Goal: Task Accomplishment & Management: Use online tool/utility

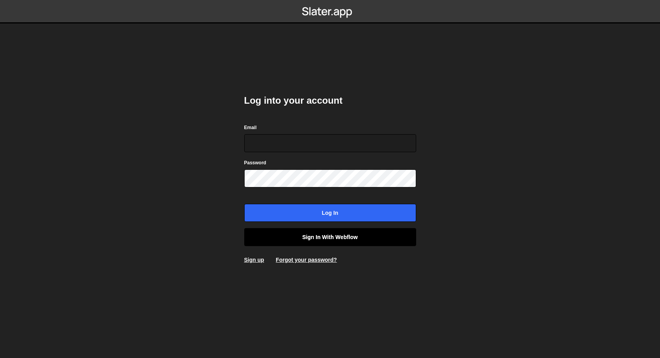
click at [350, 234] on link "Sign in with Webflow" at bounding box center [330, 237] width 172 height 18
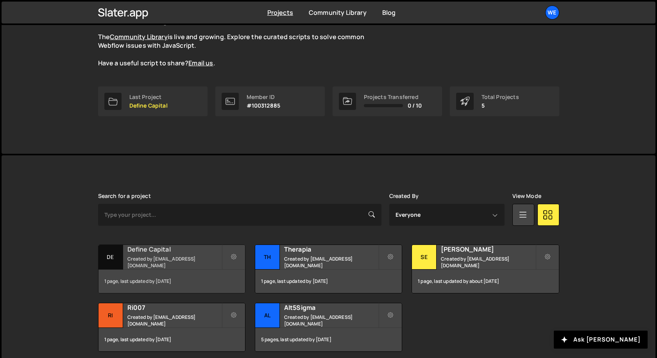
scroll to position [103, 0]
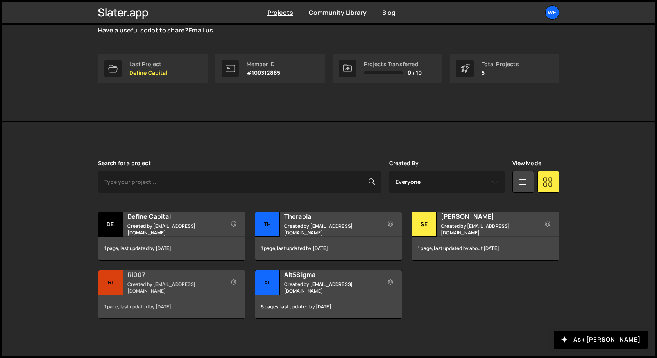
click at [163, 278] on h2 "Ri007" at bounding box center [174, 274] width 94 height 9
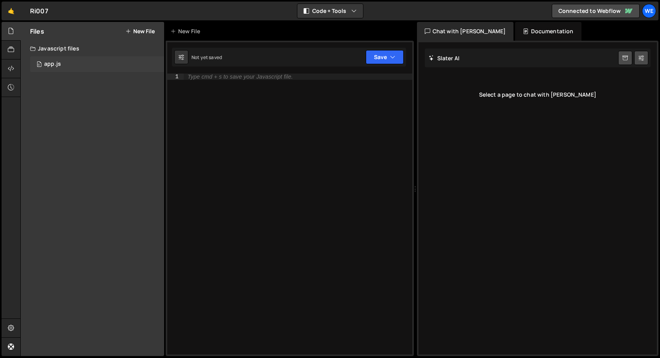
click at [57, 64] on div "app.js" at bounding box center [52, 64] width 17 height 7
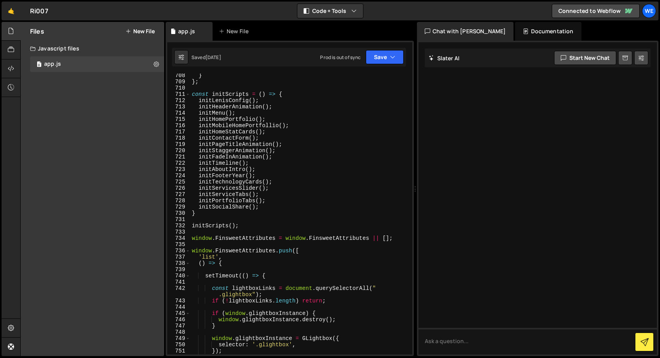
scroll to position [4644, 0]
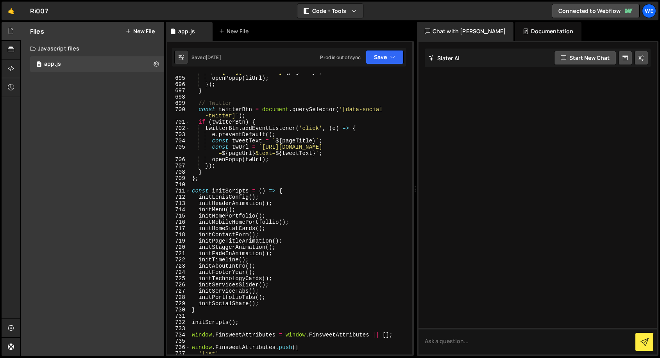
type textarea "};"
click at [224, 179] on div "` https://www.linkedin.com/shareArticle?url= ${ pageUrl } ` ; openPopup ( liUrl…" at bounding box center [299, 215] width 219 height 293
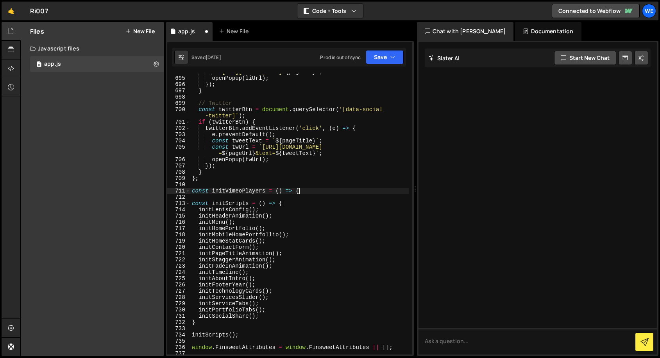
scroll to position [0, 7]
type textarea "const initVimeoPlayers = () => {}"
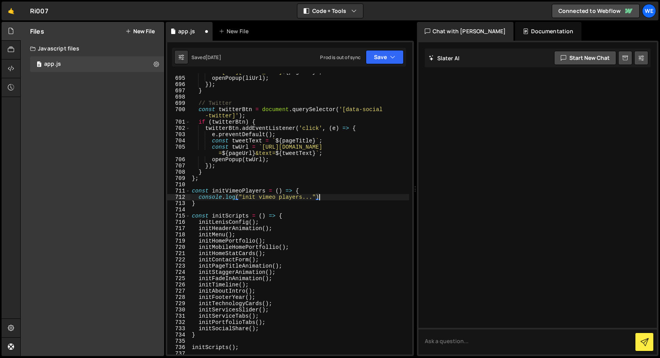
scroll to position [0, 9]
click at [268, 327] on div "` https://www.linkedin.com/shareArticle?url= ${ pageUrl } ` ; openPopup ( liUrl…" at bounding box center [299, 215] width 219 height 293
type textarea "initSocialShare();"
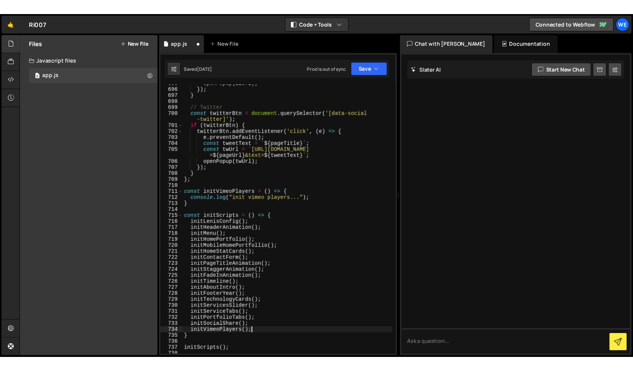
scroll to position [4689, 0]
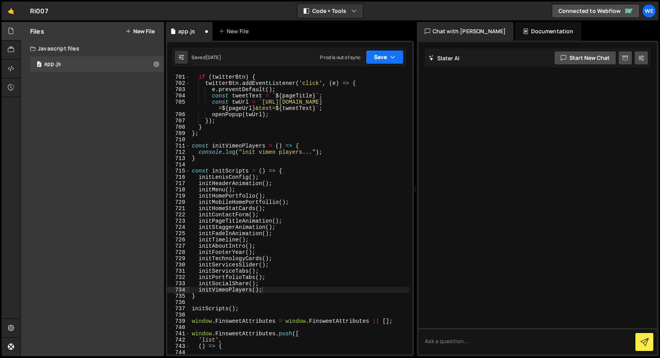
click at [383, 57] on button "Save" at bounding box center [385, 57] width 38 height 14
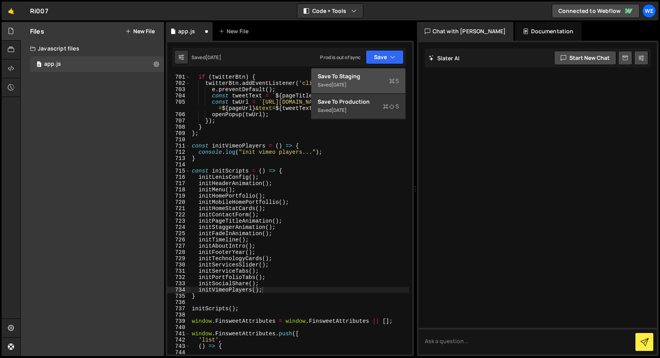
click at [356, 87] on div "Saved 1 day ago" at bounding box center [358, 84] width 81 height 9
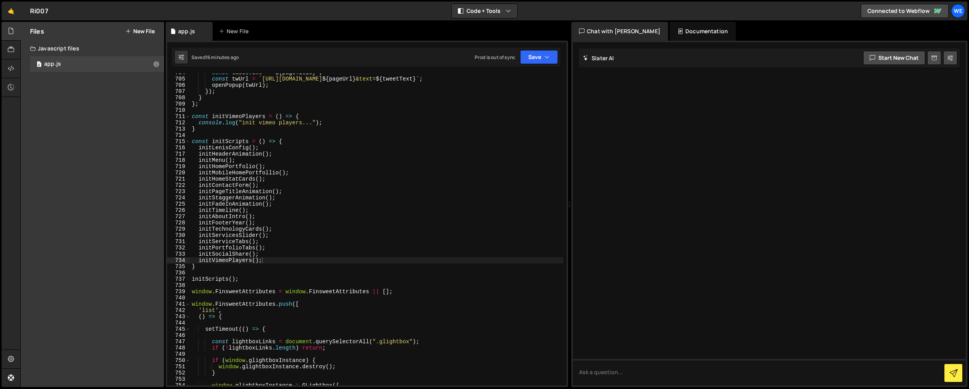
scroll to position [4365, 0]
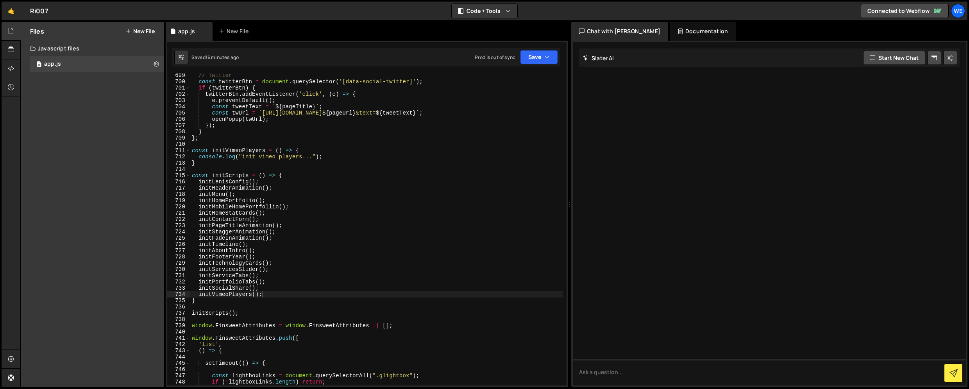
type textarea "console.log("init vimeo players...");"
click at [358, 156] on div "// Twitter const twitterBtn = document . querySelector ( '[data-social-twitter]…" at bounding box center [376, 234] width 373 height 324
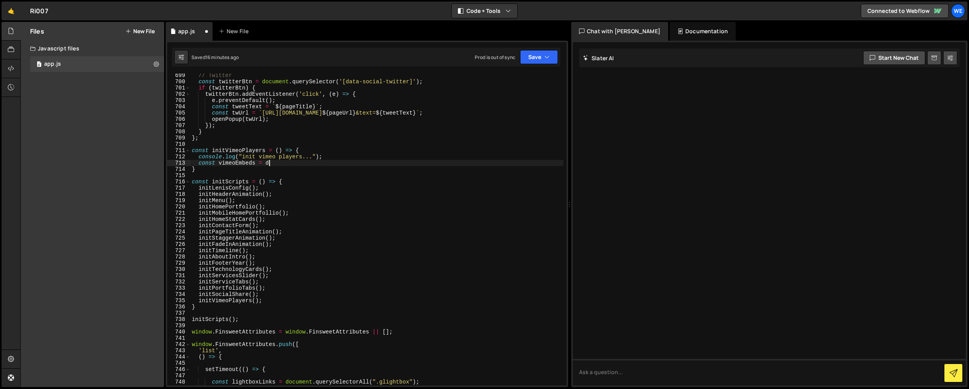
scroll to position [0, 5]
paste textarea "document.querySelectorAll("iframe[src*='player.vimeo.com']")"
type textarea "const vimeoEmbeds = document.querySelectorAll("iframe[src*='player.vimeo.com']"…"
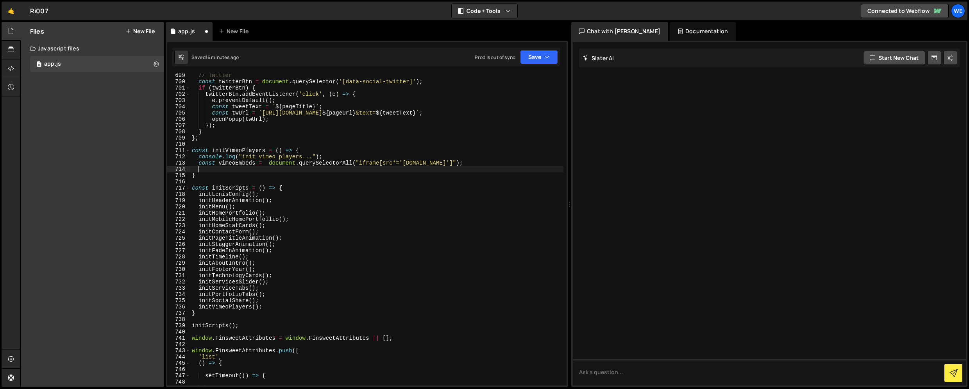
scroll to position [0, 0]
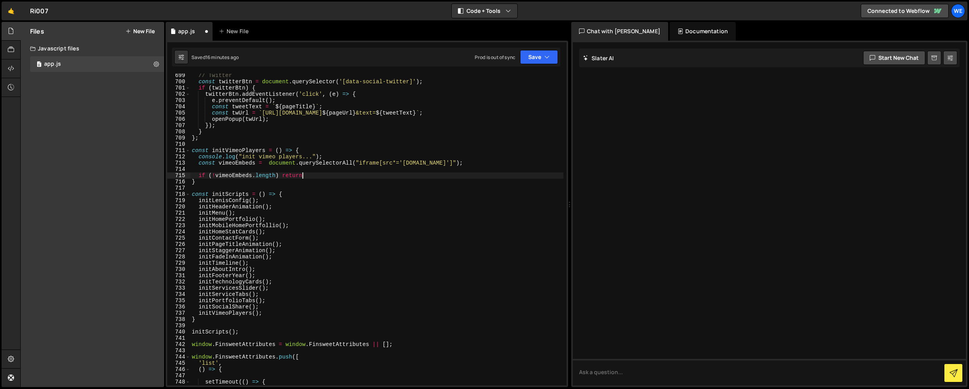
type textarea "if (!vimeoEmbeds.length) return;"
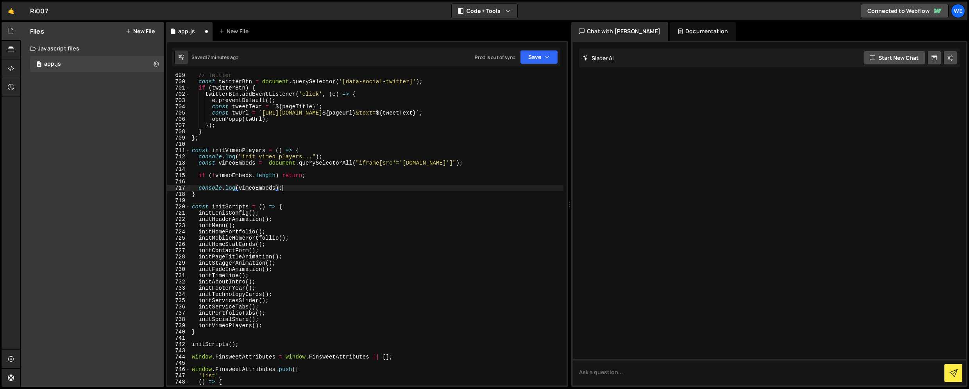
scroll to position [0, 6]
type textarea "console.log(vimeoEmbeds);"
click at [535, 52] on button "Save" at bounding box center [539, 57] width 38 height 14
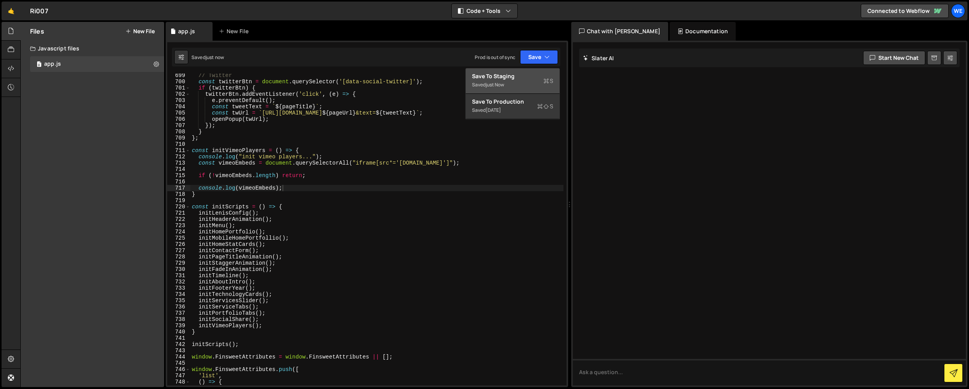
click at [512, 75] on div "Save to Staging S" at bounding box center [512, 76] width 81 height 8
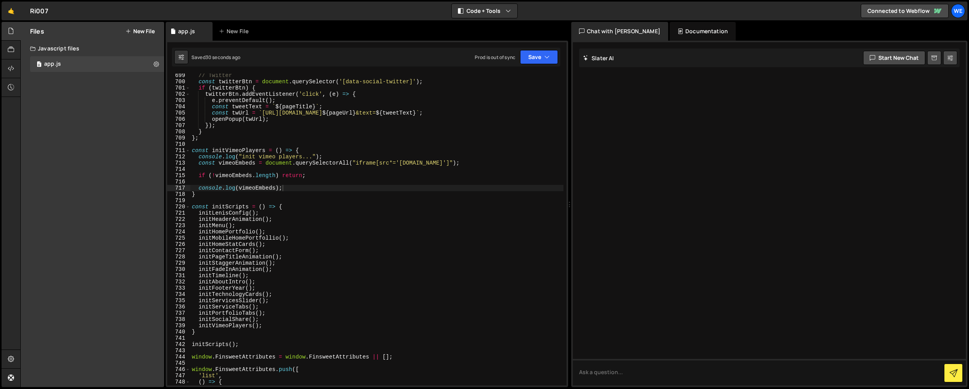
click at [268, 188] on div "// Twitter const twitterBtn = document . querySelector ( '[data-social-twitter]…" at bounding box center [376, 234] width 373 height 324
drag, startPoint x: 319, startPoint y: 188, endPoint x: 329, endPoint y: 184, distance: 10.8
click at [323, 187] on div "// Twitter const twitterBtn = document . querySelector ( '[data-social-twitter]…" at bounding box center [376, 234] width 373 height 324
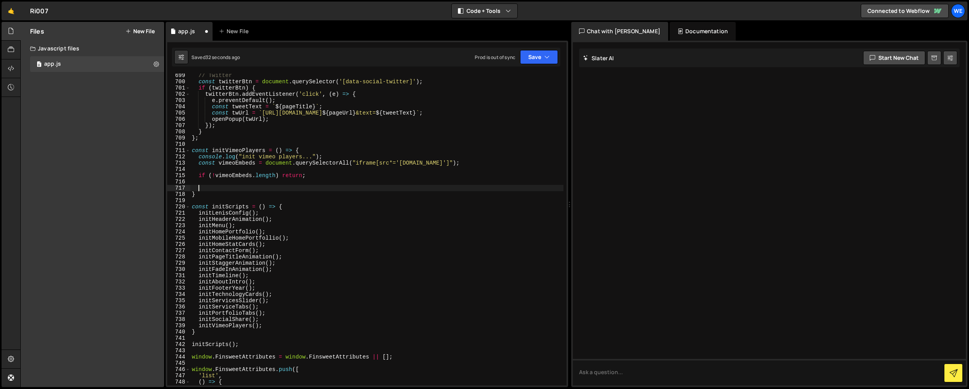
paste textarea "vimeoEmbeds"
type textarea "vimeoEmbeds.forEach((embed) => {})"
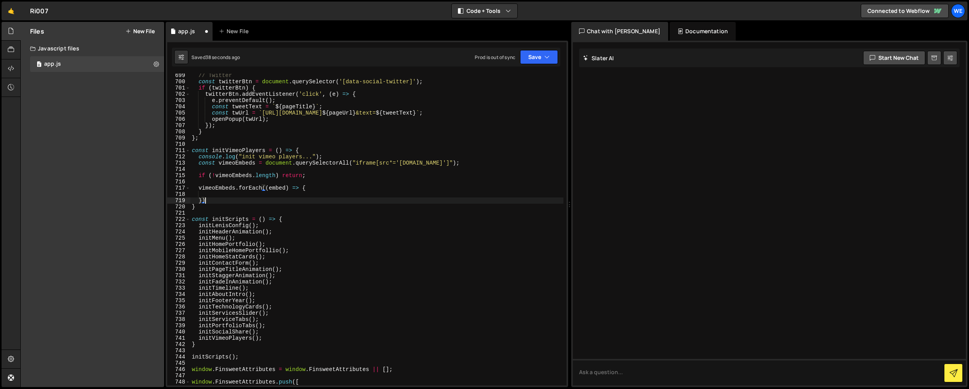
type textarea "});"
click at [242, 161] on div "// Twitter const twitterBtn = document . querySelector ( '[data-social-twitter]…" at bounding box center [376, 234] width 373 height 324
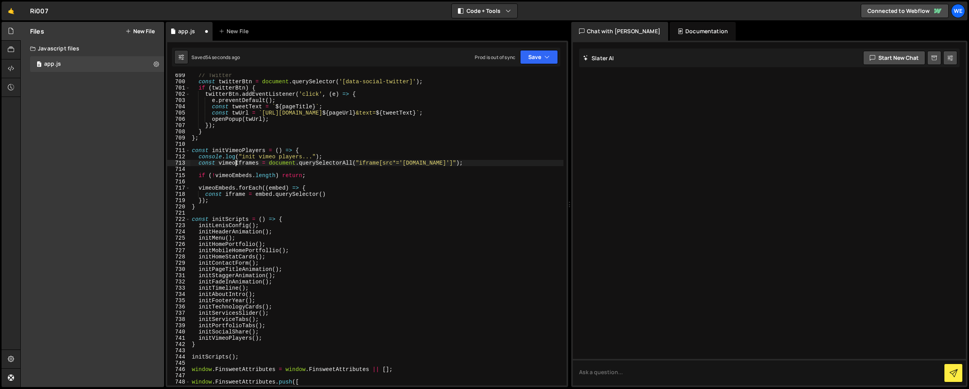
click at [236, 160] on div "// Twitter const twitterBtn = document . querySelector ( '[data-social-twitter]…" at bounding box center [376, 234] width 373 height 324
click at [240, 174] on div "// Twitter const twitterBtn = document . querySelector ( '[data-social-twitter]…" at bounding box center [376, 234] width 373 height 324
paste textarea "Iframe"
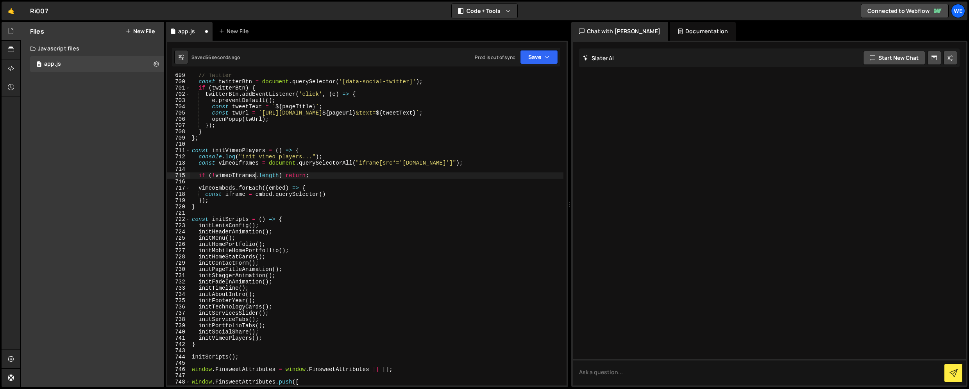
click at [218, 189] on div "// Twitter const twitterBtn = document . querySelector ( '[data-social-twitter]…" at bounding box center [376, 234] width 373 height 324
paste textarea "Iframe"
click at [278, 189] on div "// Twitter const twitterBtn = document . querySelector ( '[data-social-twitter]…" at bounding box center [376, 234] width 373 height 324
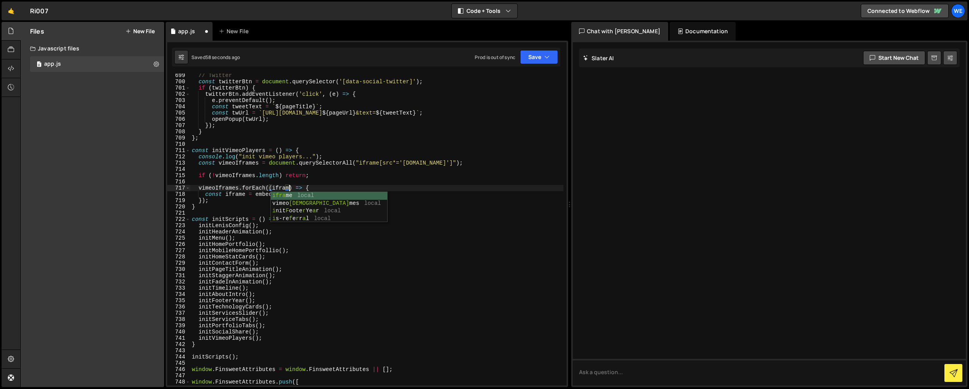
scroll to position [0, 7]
click at [336, 196] on div "// Twitter const twitterBtn = document . querySelector ( '[data-social-twitter]…" at bounding box center [376, 234] width 373 height 324
type textarea "const iframe = embed.querySelector()"
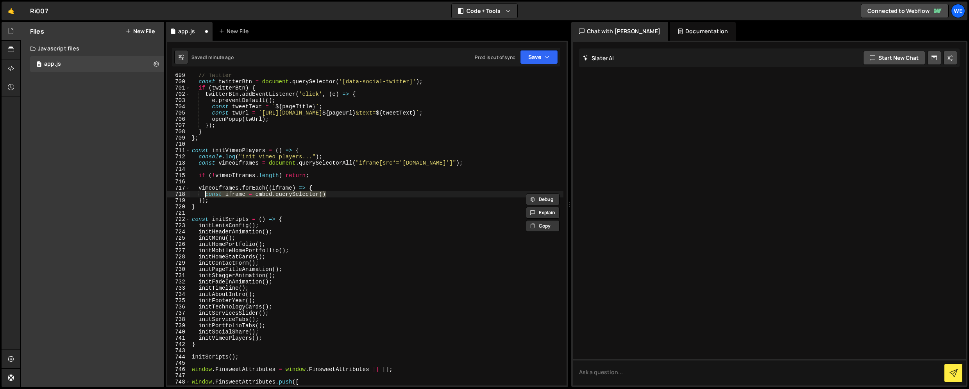
scroll to position [0, 0]
paste textarea "const player = new Vimeo.Player(iframe);"
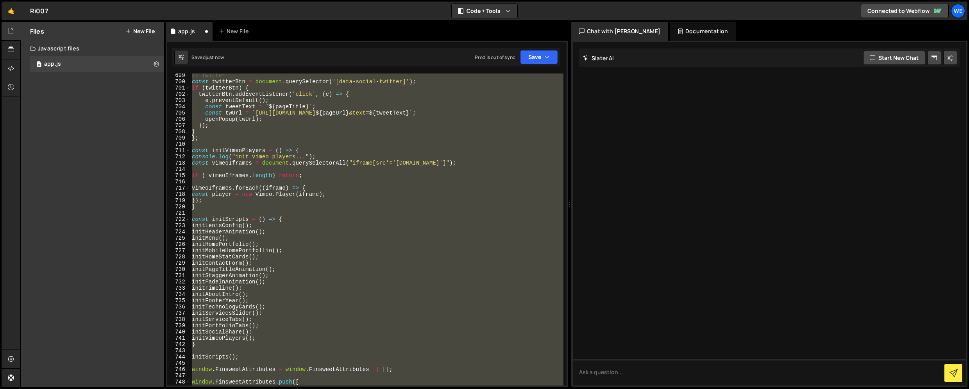
click at [337, 196] on div "// Twitter const twitterBtn = document . querySelector ( '[data-social-twitter]…" at bounding box center [376, 229] width 373 height 312
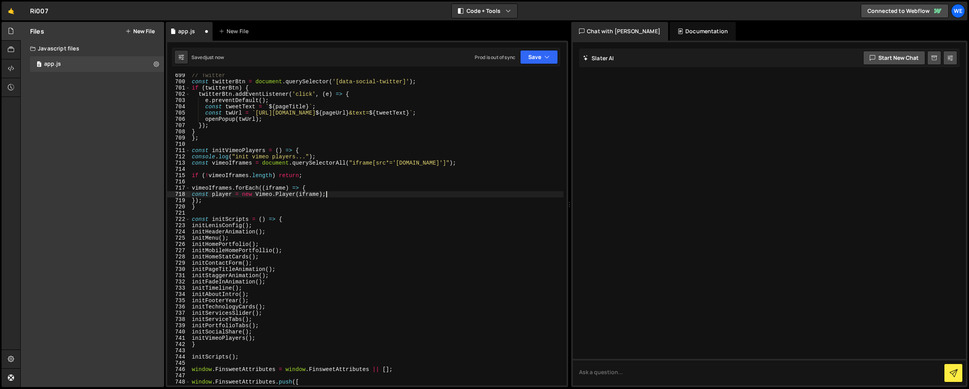
type textarea "const player = new Vimeo.Player(iframe);"
click at [349, 195] on div "// Twitter const twitterBtn = document . querySelector ( '[data-social-twitter]…" at bounding box center [376, 234] width 373 height 324
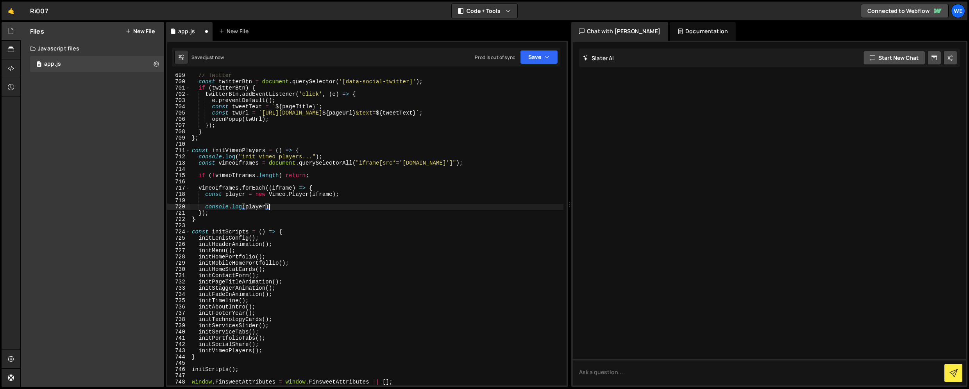
scroll to position [0, 5]
type textarea "console.log(player);"
click at [323, 179] on div "// Twitter const twitterBtn = document . querySelector ( '[data-social-twitter]…" at bounding box center [376, 234] width 373 height 324
click at [240, 173] on div "// Twitter const twitterBtn = document . querySelector ( '[data-social-twitter]…" at bounding box center [376, 234] width 373 height 324
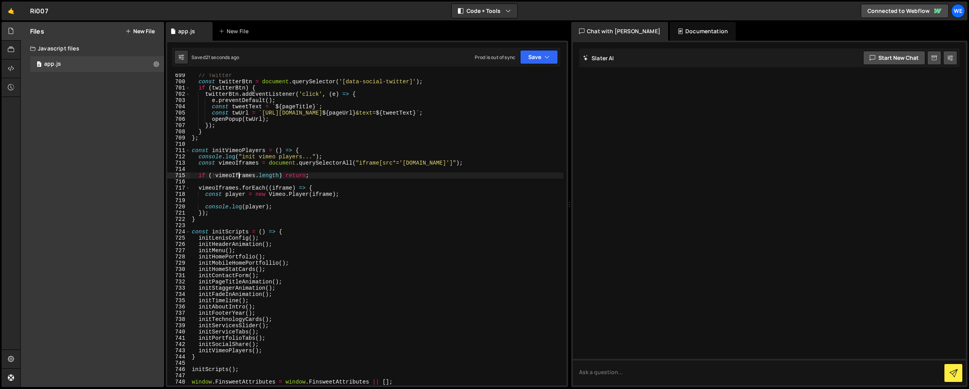
type textarea "if (!vimeoIframes.length) return;"
click at [240, 173] on div "// Twitter const twitterBtn = document . querySelector ( '[data-social-twitter]…" at bounding box center [376, 234] width 373 height 324
click at [329, 175] on div "// Twitter const twitterBtn = document . querySelector ( '[data-social-twitter]…" at bounding box center [376, 234] width 373 height 324
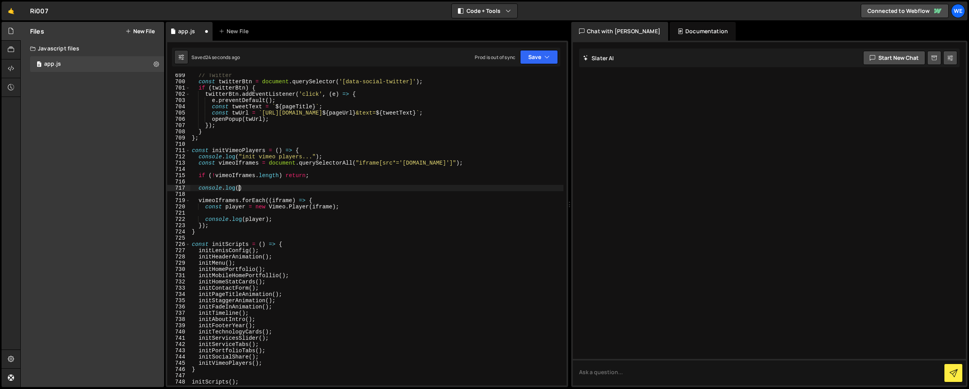
paste textarea "vimeoIframes)"
click at [350, 207] on div "// Twitter const twitterBtn = document . querySelector ( '[data-social-twitter]…" at bounding box center [376, 234] width 373 height 324
click at [301, 220] on div "// Twitter const twitterBtn = document . querySelector ( '[data-social-twitter]…" at bounding box center [376, 234] width 373 height 324
type textarea "console.log(player);"
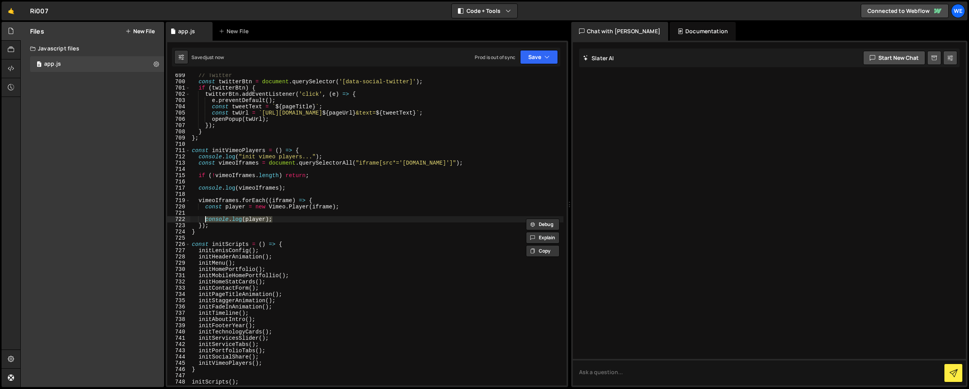
scroll to position [0, 0]
click at [334, 200] on div "// Twitter const twitterBtn = document . querySelector ( '[data-social-twitter]…" at bounding box center [376, 234] width 373 height 324
type textarea "vimeoIframes.forEach((iframe) => {"
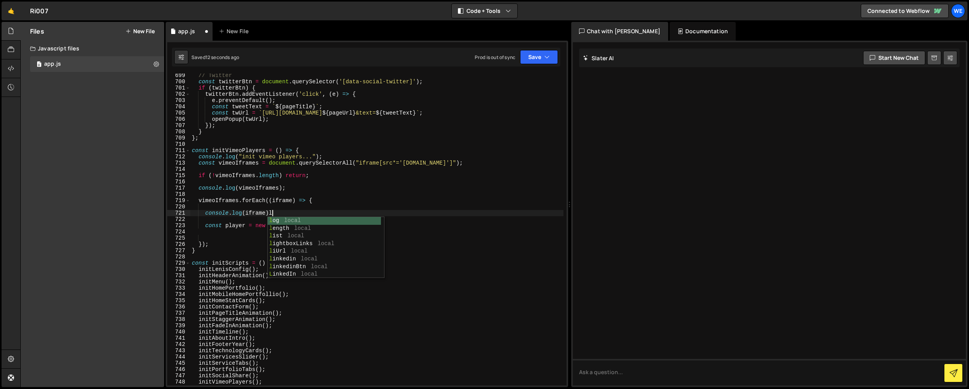
type textarea "console.log(iframe);"
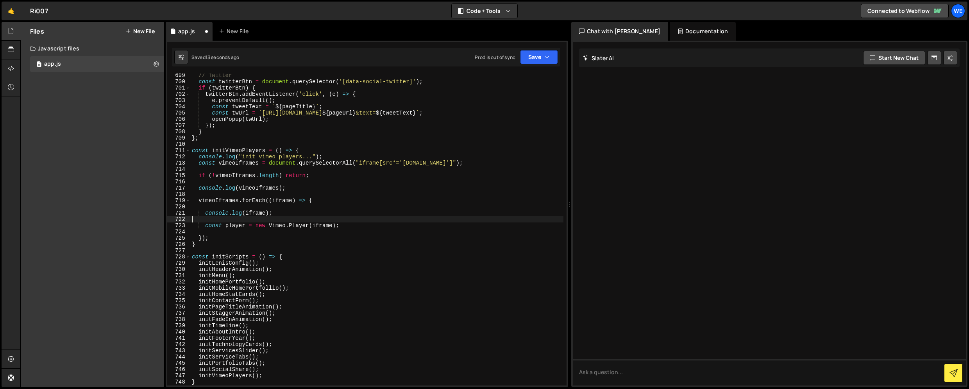
scroll to position [0, 0]
click at [355, 227] on div "// Twitter const twitterBtn = document . querySelector ( '[data-social-twitter]…" at bounding box center [376, 234] width 373 height 324
type textarea "const player = new Vimeo.Player(iframe);"
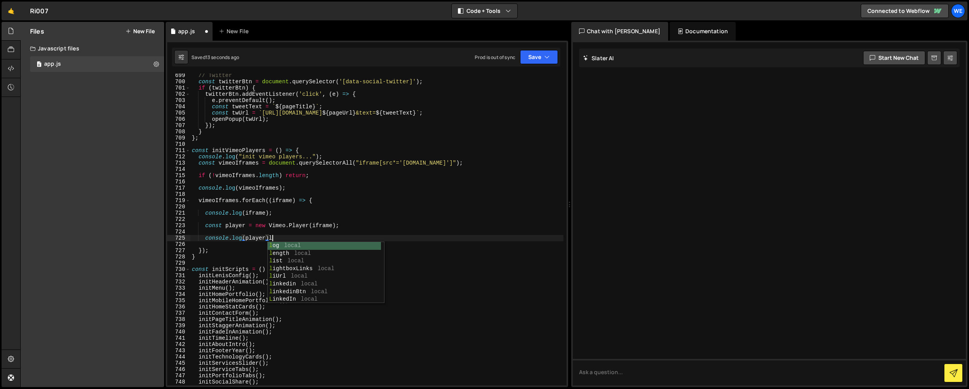
scroll to position [0, 5]
type textarea "console.log(player);"
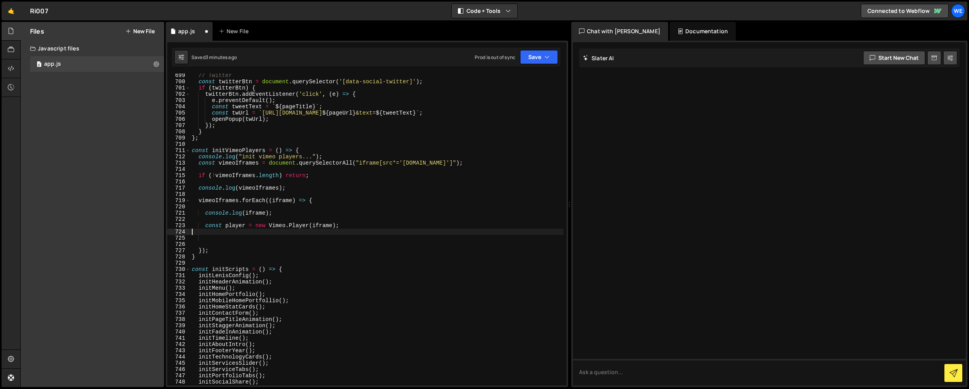
scroll to position [0, 0]
type textarea "const player = new Vimeo.Player(iframe);"
type textarea "console.log(iframe);"
type textarea "const player = new Vimeo.Player(iframe);"
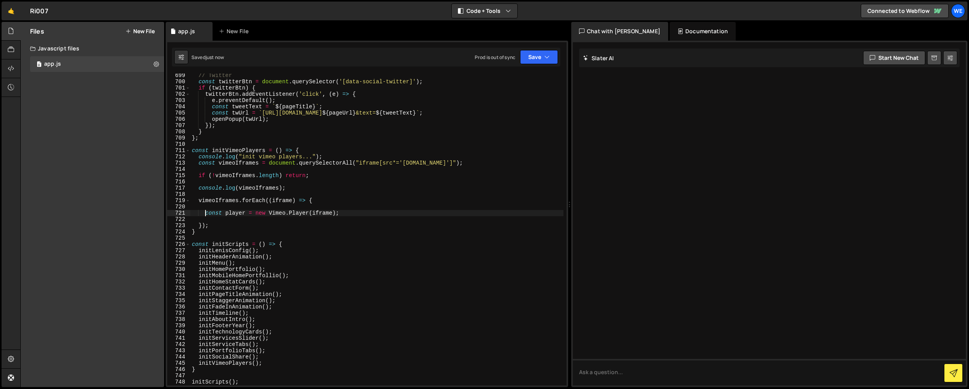
click at [370, 210] on div "// Twitter const twitterBtn = document . querySelector ( '[data-social-twitter]…" at bounding box center [376, 234] width 373 height 324
paste textarea "const btn = iframe.parentElement.querySelector(".vimeo-btn");"
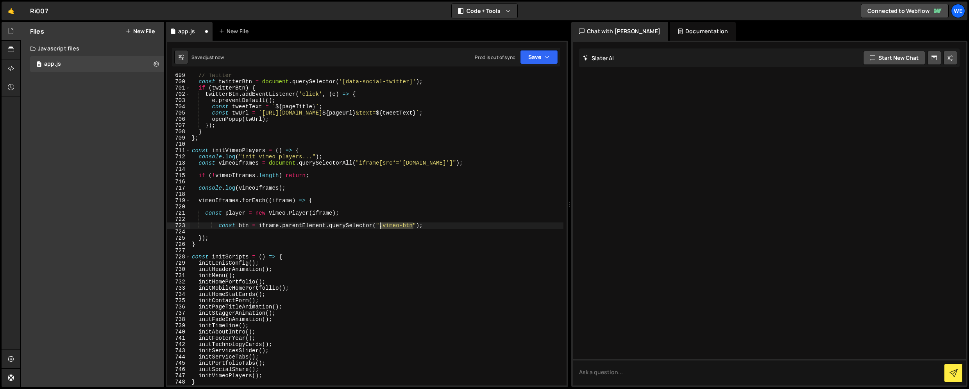
drag, startPoint x: 412, startPoint y: 227, endPoint x: 380, endPoint y: 228, distance: 32.5
click at [380, 228] on div "// Twitter const twitterBtn = document . querySelector ( '[data-social-twitter]…" at bounding box center [376, 234] width 373 height 324
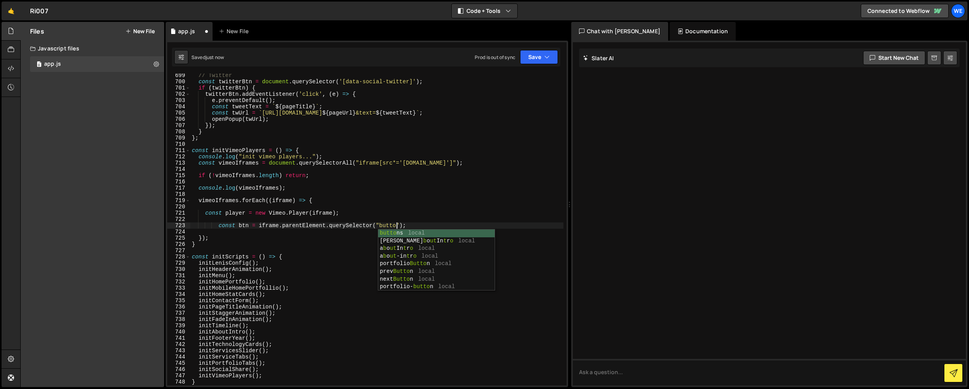
type textarea "const btn = iframe.parentElement.querySelector("button");"
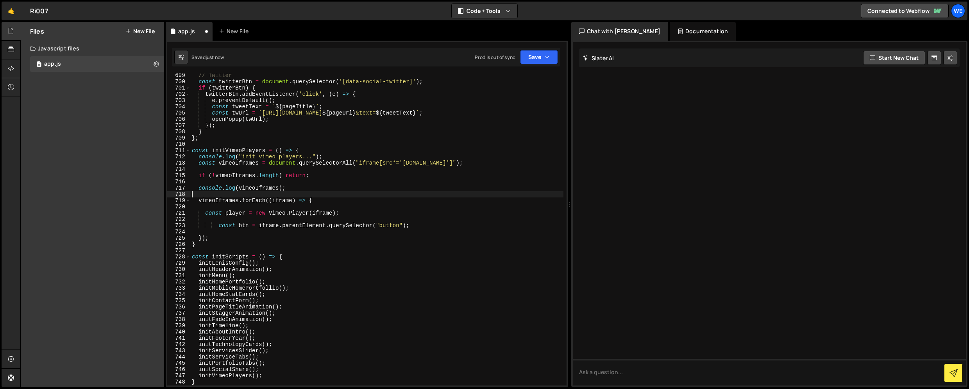
click at [347, 194] on div "// Twitter const twitterBtn = document . querySelector ( '[data-social-twitter]…" at bounding box center [376, 234] width 373 height 324
click at [421, 220] on div "// Twitter const twitterBtn = document . querySelector ( '[data-social-twitter]…" at bounding box center [376, 234] width 373 height 324
type textarea "const btn = iframe.parentElement.querySelector("button");"
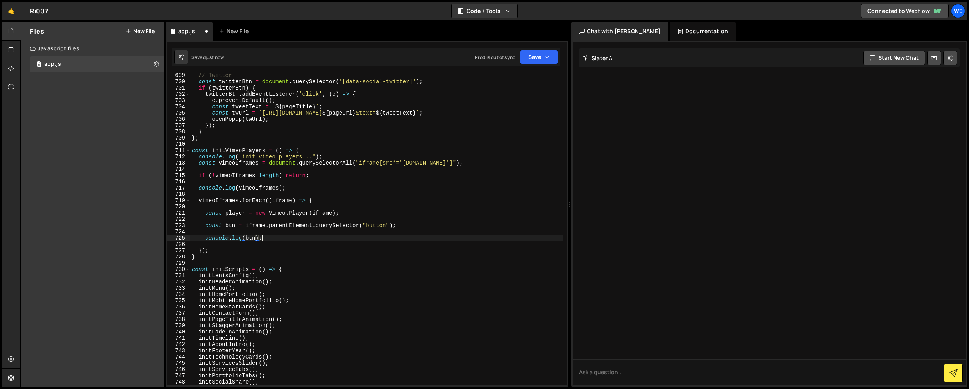
scroll to position [0, 4]
click at [319, 249] on div "// Twitter const twitterBtn = document . querySelector ( '[data-social-twitter]…" at bounding box center [376, 234] width 373 height 324
click at [231, 225] on div "// Twitter const twitterBtn = document . querySelector ( '[data-social-twitter]…" at bounding box center [376, 234] width 373 height 324
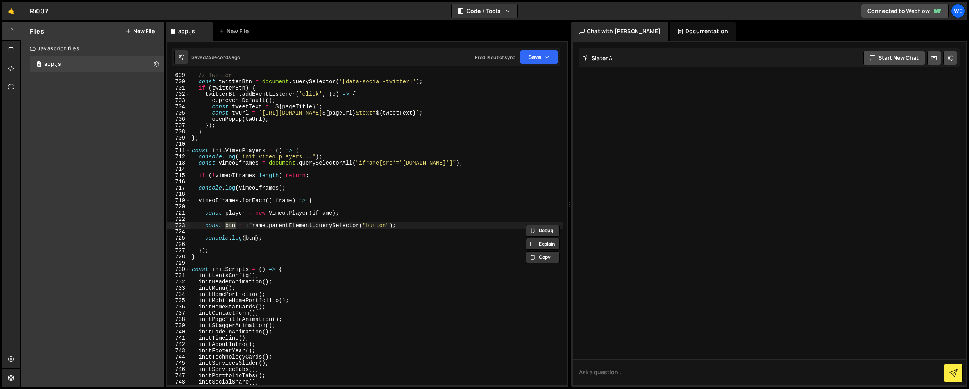
drag, startPoint x: 297, startPoint y: 186, endPoint x: 301, endPoint y: 184, distance: 4.9
click at [297, 186] on div "// Twitter const twitterBtn = document . querySelector ( '[data-social-twitter]…" at bounding box center [376, 234] width 373 height 324
type textarea "console.log(vimeoIframes);"
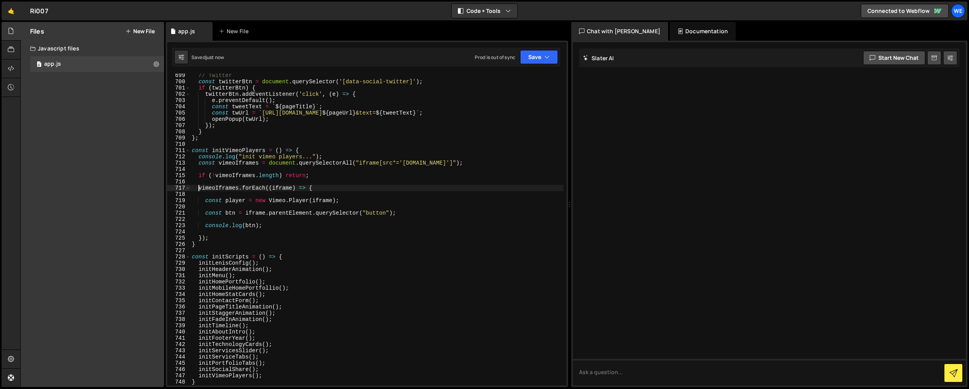
click at [349, 199] on div "// Twitter const twitterBtn = document . querySelector ( '[data-social-twitter]…" at bounding box center [376, 234] width 373 height 324
type textarea "const player = new Vimeo.Player(iframe);"
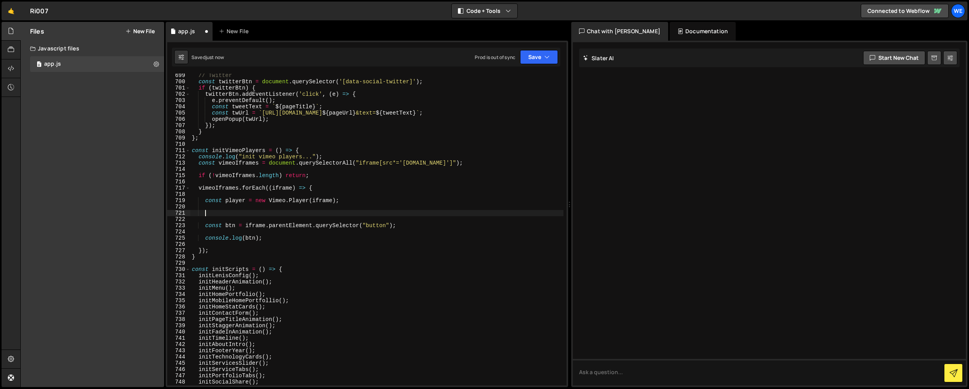
type textarea "const player = new Vimeo.Player(iframe);"
type textarea "if (!player)"
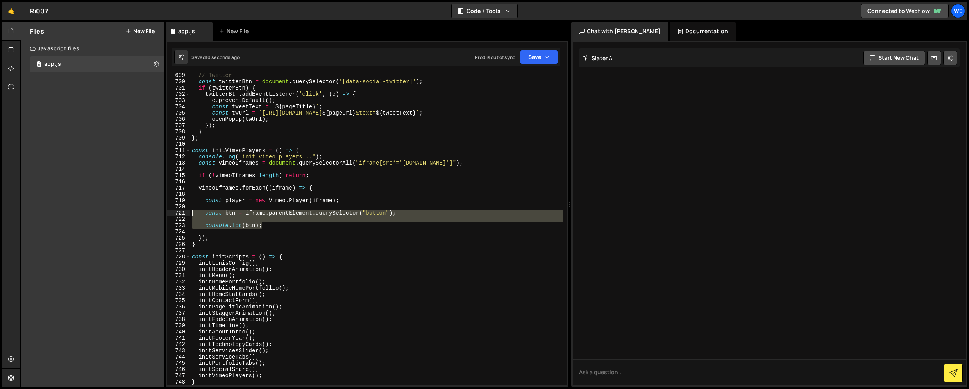
drag, startPoint x: 277, startPoint y: 227, endPoint x: 181, endPoint y: 214, distance: 97.0
click at [181, 214] on div "const btn = iframe.parentElement.querySelector("button"); 699 700 701 702 703 7…" at bounding box center [366, 229] width 399 height 312
type textarea "const btn = iframe.parentElement.querySelector("button");"
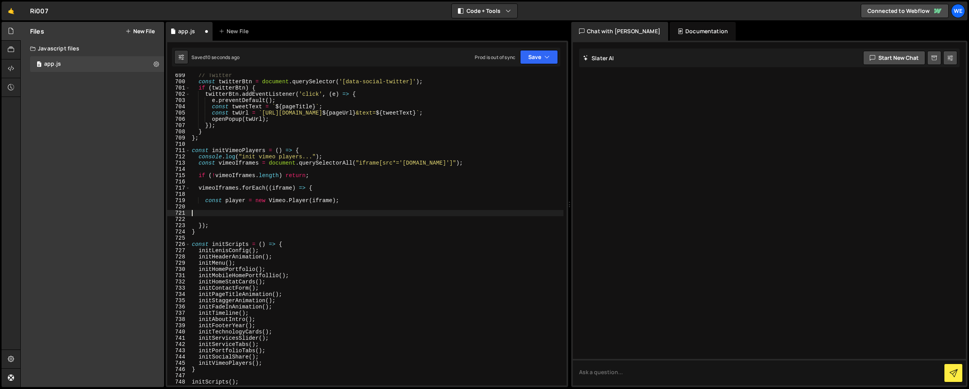
scroll to position [0, 0]
type textarea "const player = new Vimeo.Player(iframe);"
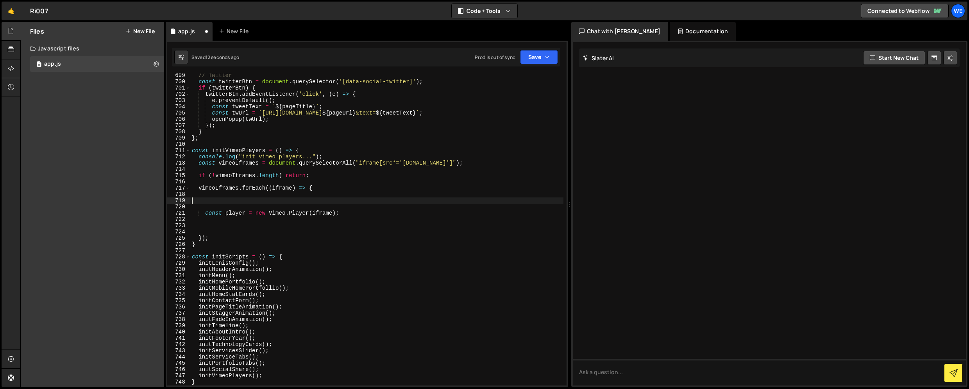
paste textarea "console.log(btn);"
click at [535, 57] on button "Save" at bounding box center [539, 57] width 38 height 14
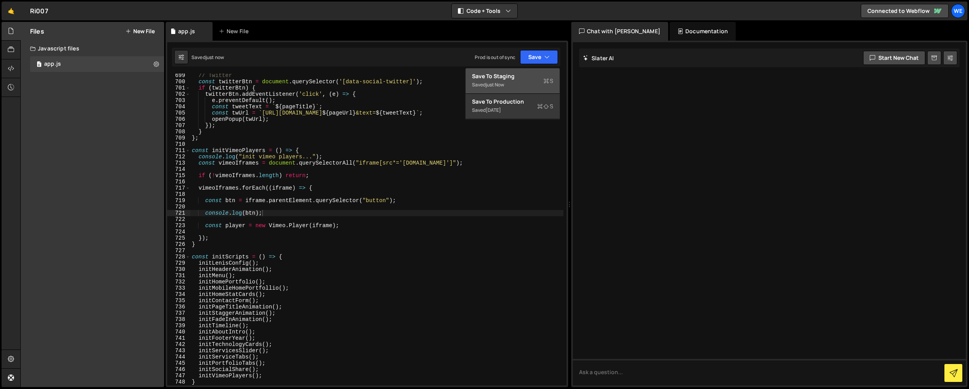
click at [522, 82] on div "Saved just now" at bounding box center [512, 84] width 81 height 9
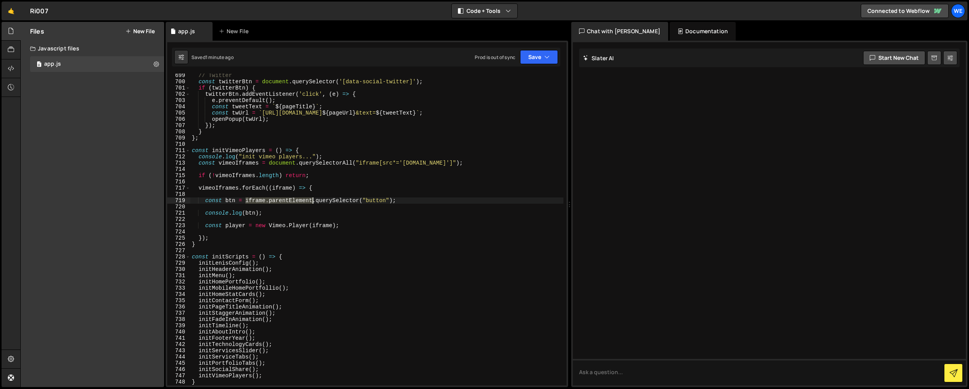
drag, startPoint x: 246, startPoint y: 201, endPoint x: 299, endPoint y: 208, distance: 53.1
click at [313, 201] on div "// Twitter const twitterBtn = document . querySelector ( '[data-social-twitter]…" at bounding box center [376, 234] width 373 height 324
click at [250, 214] on div "// Twitter const twitterBtn = document . querySelector ( '[data-social-twitter]…" at bounding box center [376, 234] width 373 height 324
paste textarea "iframe.parentElement"
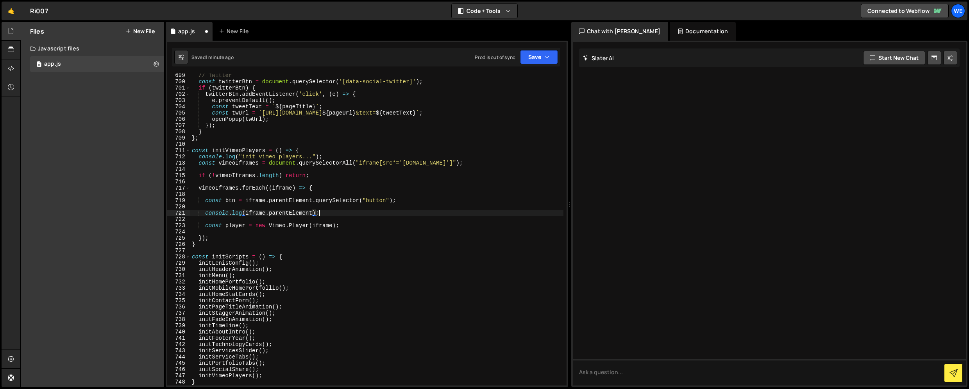
click at [340, 213] on div "// Twitter const twitterBtn = document . querySelector ( '[data-social-twitter]…" at bounding box center [376, 234] width 373 height 324
click at [418, 199] on div "// Twitter const twitterBtn = document . querySelector ( '[data-social-twitter]…" at bounding box center [376, 234] width 373 height 324
type textarea "const btn = iframe.parentElement.querySelector("button");"
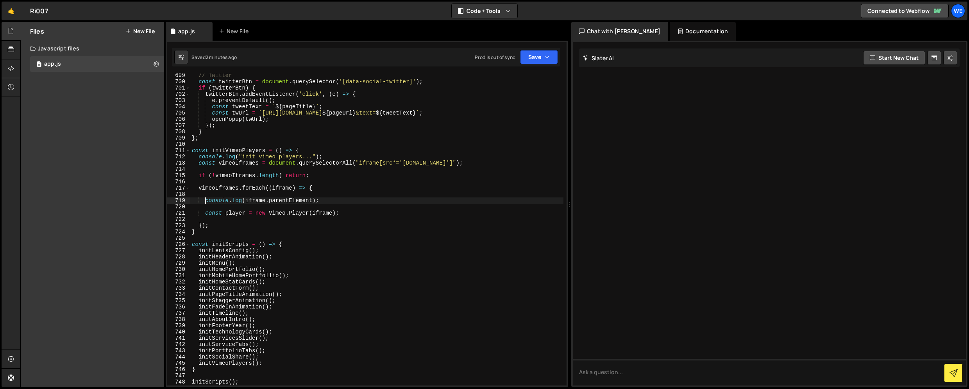
click at [342, 212] on div "// Twitter const twitterBtn = document . querySelector ( '[data-social-twitter]…" at bounding box center [376, 234] width 373 height 324
type textarea "const player = new Vimeo.Player(iframe);"
click at [347, 200] on div "// Twitter const twitterBtn = document . querySelector ( '[data-social-twitter]…" at bounding box center [376, 234] width 373 height 324
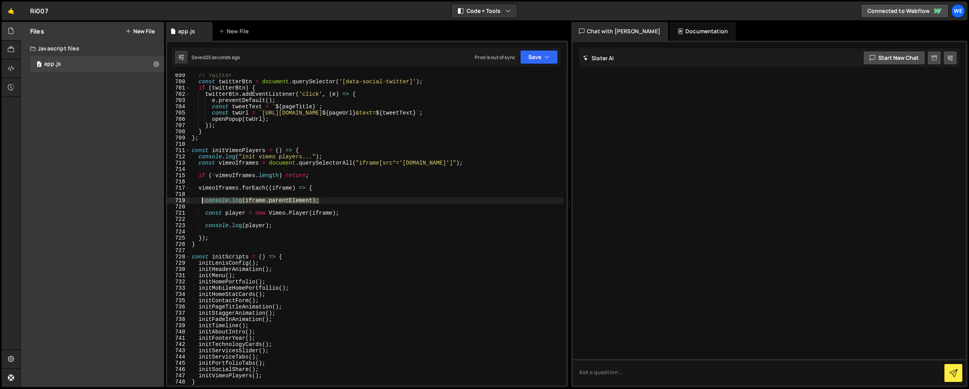
drag, startPoint x: 323, startPoint y: 202, endPoint x: 200, endPoint y: 201, distance: 122.3
click at [200, 201] on div "// Twitter const twitterBtn = document . querySelector ( '[data-social-twitter]…" at bounding box center [376, 234] width 373 height 324
paste textarea "if (!btn) return"
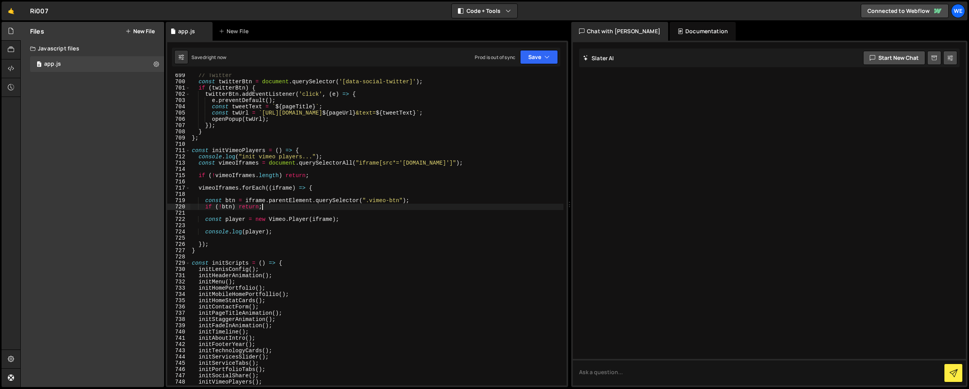
drag, startPoint x: 419, startPoint y: 202, endPoint x: 425, endPoint y: 199, distance: 6.8
click at [419, 202] on div "// Twitter const twitterBtn = document . querySelector ( '[data-social-twitter]…" at bounding box center [376, 234] width 373 height 324
type textarea "const btn = iframe.parentElement.querySelector(".vimeo-btn");"
click at [399, 202] on div "// Twitter const twitterBtn = document . querySelector ( '[data-social-twitter]…" at bounding box center [376, 234] width 373 height 324
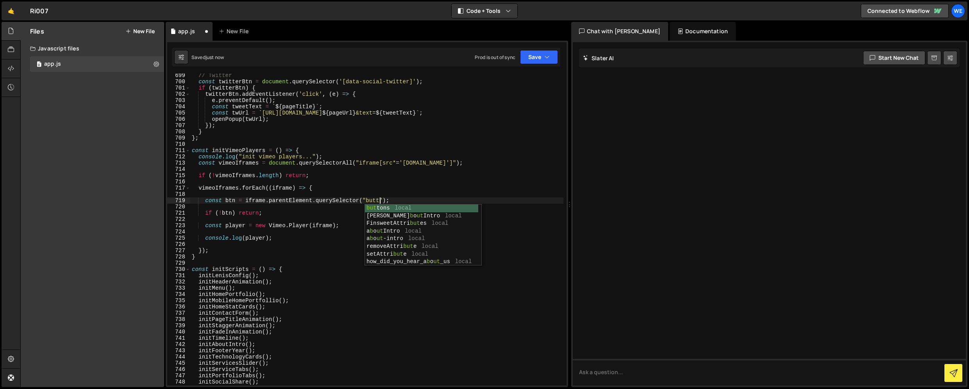
scroll to position [0, 13]
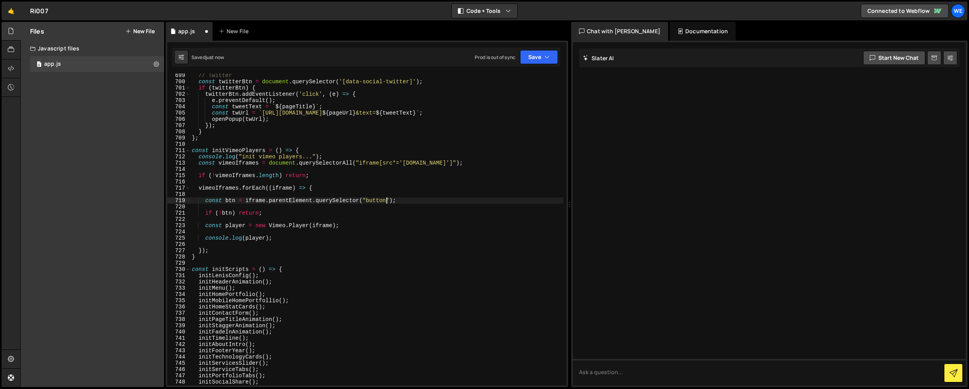
click at [365, 236] on div "// Twitter const twitterBtn = document . querySelector ( '[data-social-twitter]…" at bounding box center [376, 234] width 373 height 324
type textarea "console.log(player);"
type textarea "});"
type textarea "const player = new Vimeo.Player(iframe);"
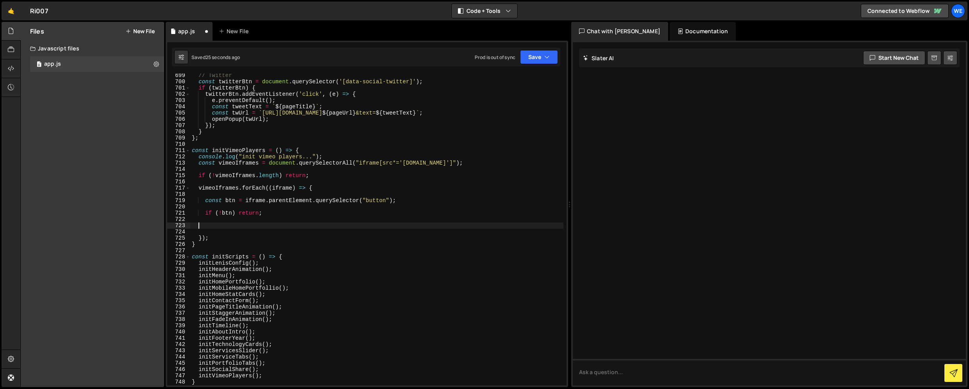
click at [329, 183] on div "// Twitter const twitterBtn = document . querySelector ( '[data-social-twitter]…" at bounding box center [376, 234] width 373 height 324
type textarea "vimeoIframes.forEach((iframe) => {"
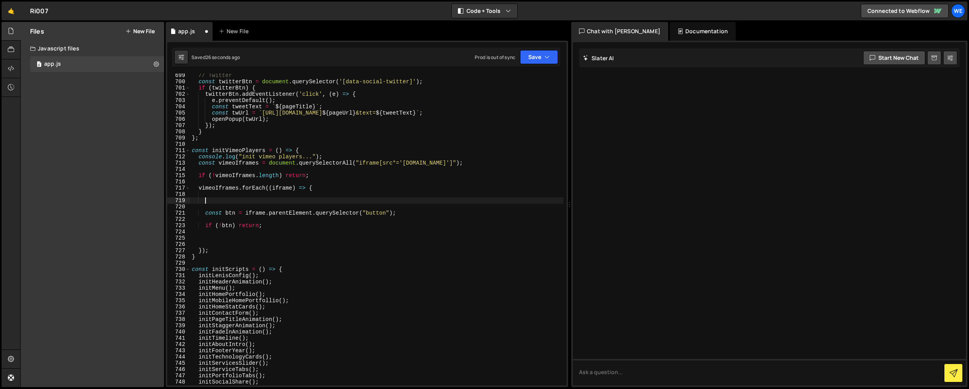
paste textarea "const player = new Vimeo.Player(iframe);"
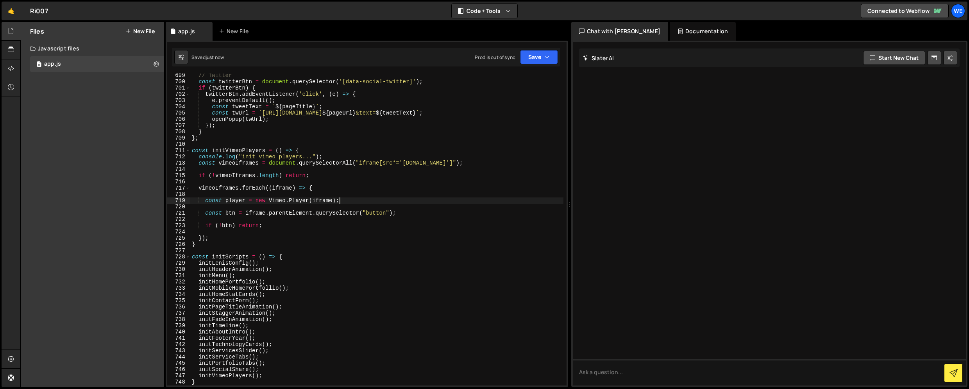
type textarea "const player = new Vimeo.Player(iframe);"
type textarea "const btn = iframe.parentElement.querySelector("button");"
type textarea "if (!btn) return;"
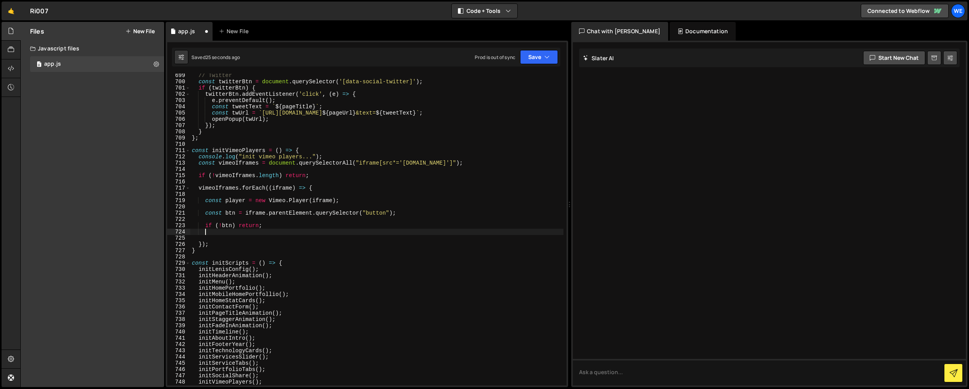
paste textarea "player.on("loaded", () => player.pause().catch(() => {}));"
type textarea "player.on("loaded", () => player.pause().catch(() => {}));"
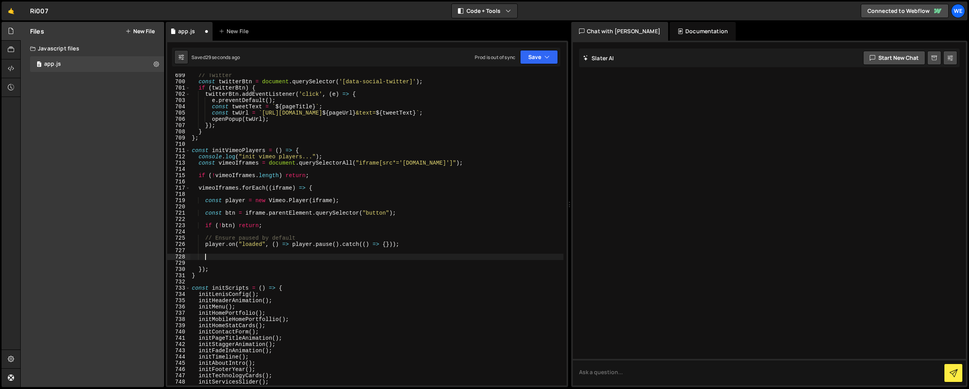
paste textarea "}"
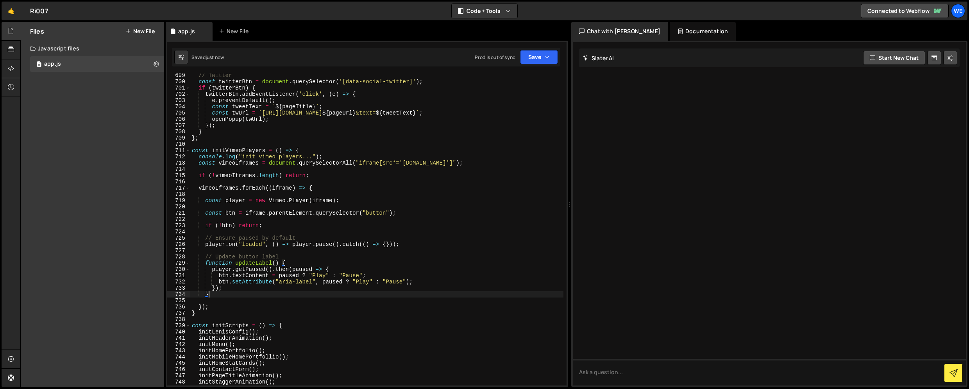
type textarea "}"
paste textarea "player.on("pause", updateLabel);"
type textarea "player.on("pause", updateLabel);"
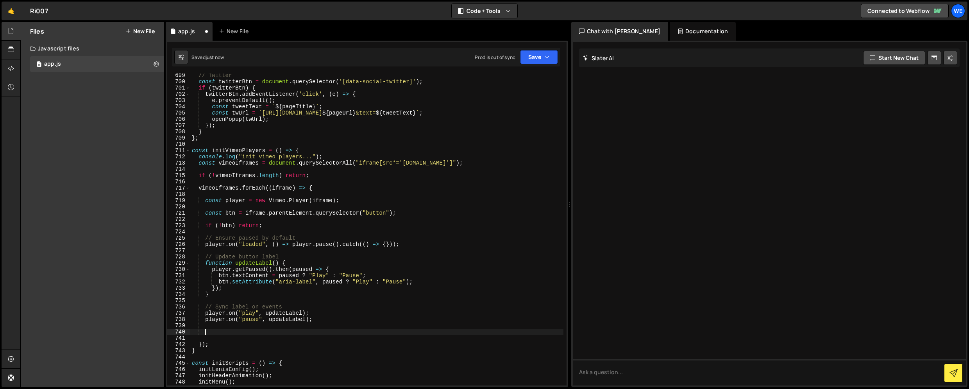
paste textarea "});"
type textarea "});"
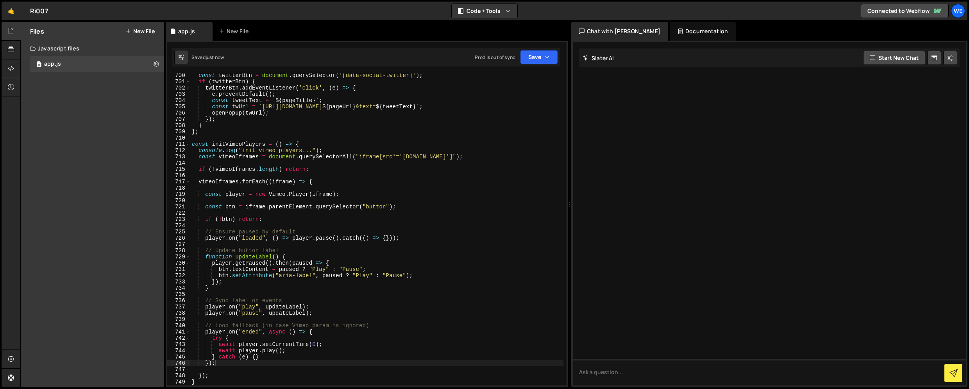
scroll to position [4372, 0]
paste textarea "updateLabel();"
type textarea "updateLabel();"
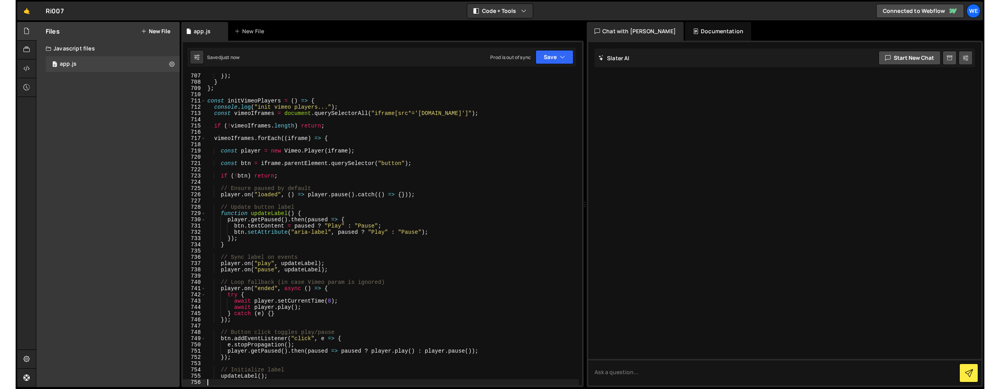
scroll to position [4471, 0]
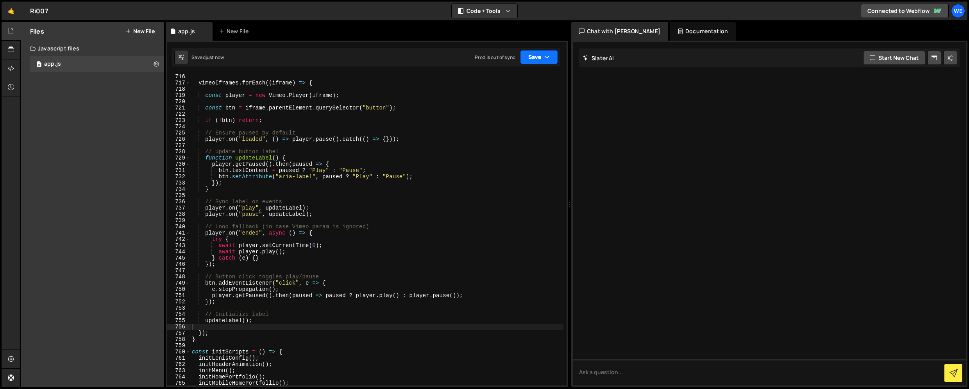
click at [537, 62] on button "Save" at bounding box center [539, 57] width 38 height 14
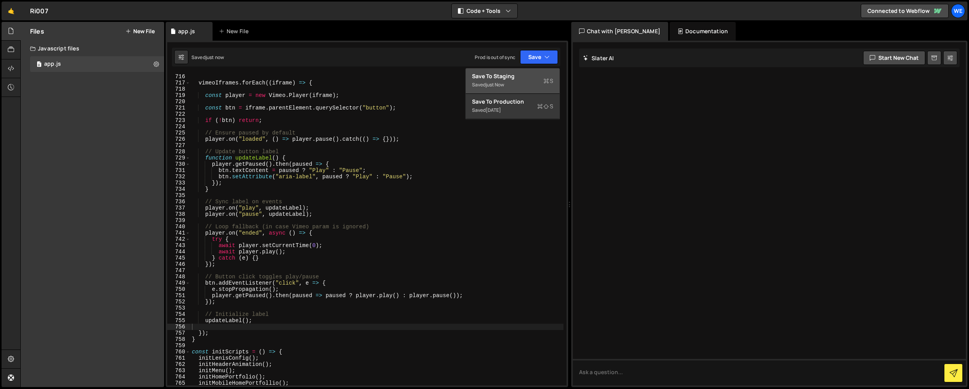
click at [530, 81] on div "Saved just now" at bounding box center [512, 84] width 81 height 9
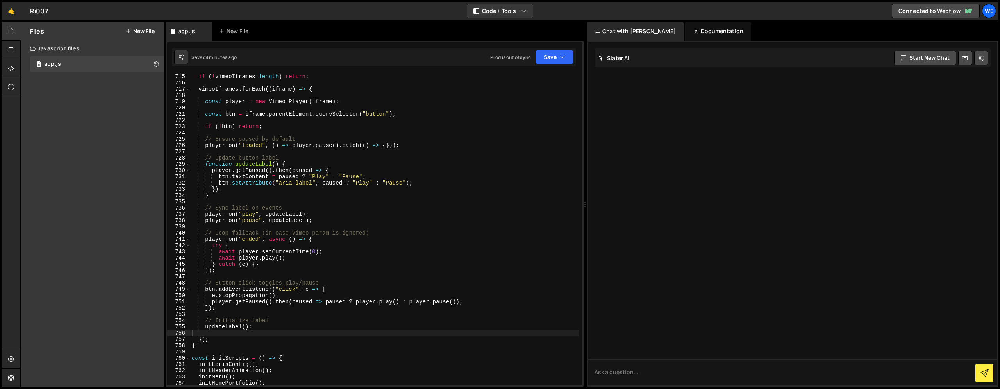
scroll to position [4454, 0]
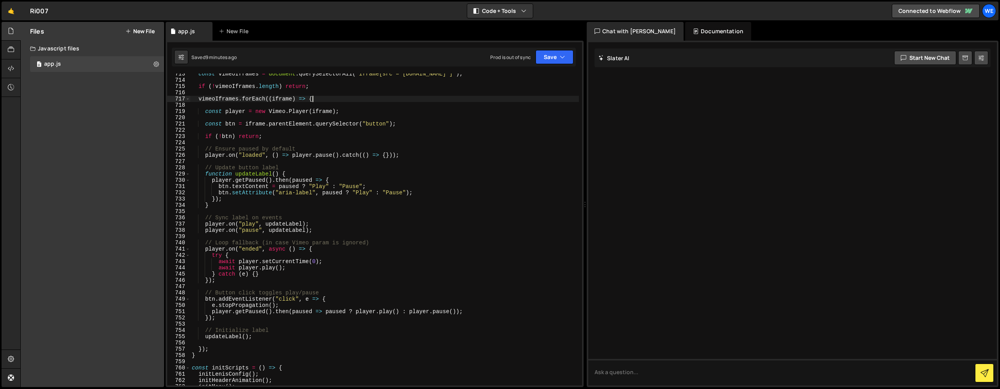
click at [319, 98] on div "const vimeoIframes = document . querySelectorAll ( "iframe[src*='player.vimeo.c…" at bounding box center [384, 233] width 389 height 324
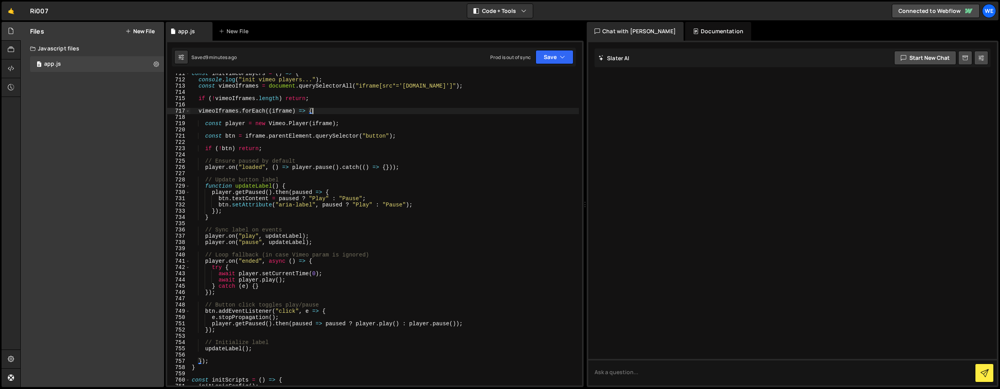
scroll to position [4429, 0]
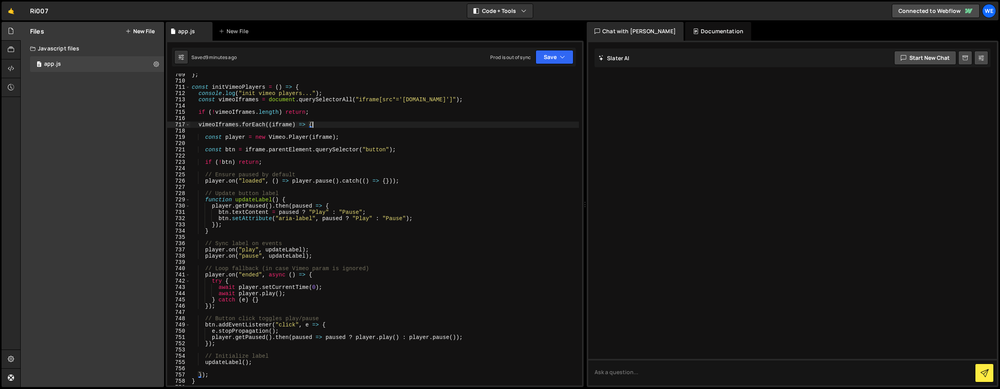
click at [185, 86] on div "711" at bounding box center [178, 87] width 23 height 6
type textarea "const initVimeoPlayers = () => { console.log("init vimeo players...");"
click at [187, 86] on span at bounding box center [188, 87] width 4 height 6
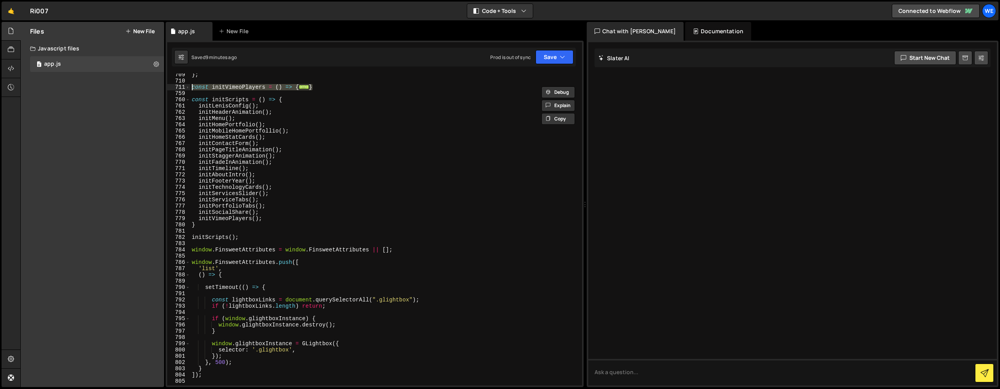
drag, startPoint x: 324, startPoint y: 88, endPoint x: 177, endPoint y: 87, distance: 146.9
click at [177, 87] on div "const initVimeoPlayers = () => { console.log("init vimeo players..."); 709 710 …" at bounding box center [374, 229] width 415 height 312
click at [189, 87] on span at bounding box center [188, 87] width 4 height 6
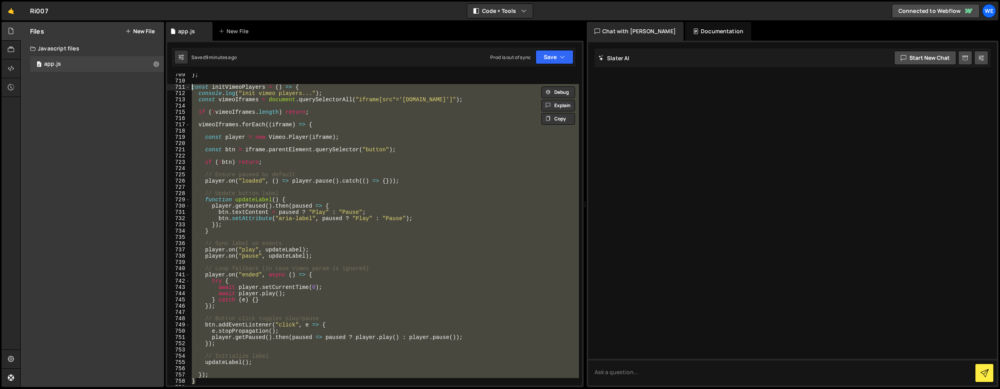
paste textarea
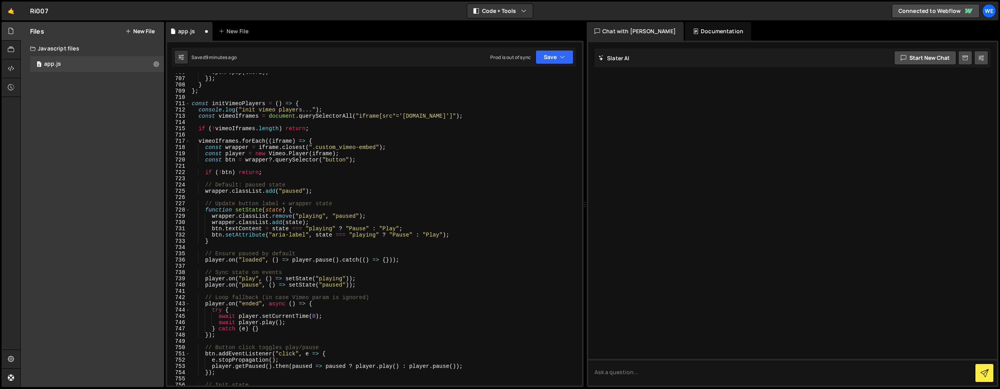
scroll to position [4358, 0]
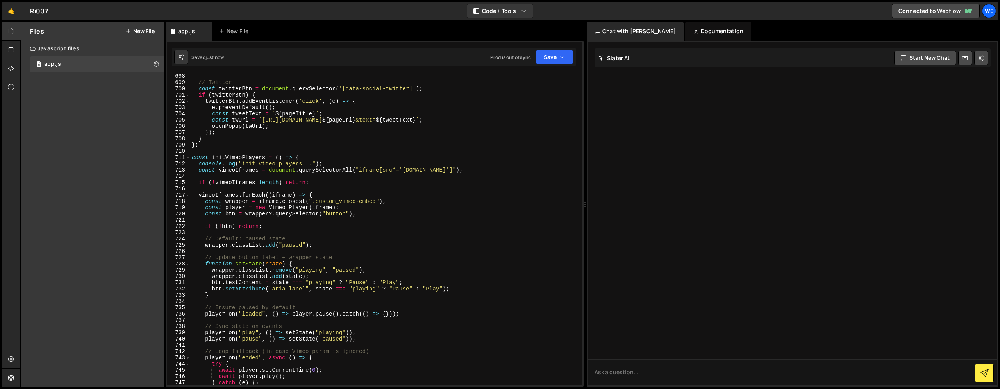
click at [330, 163] on div "// Twitter const twitterBtn = document . querySelector ( '[data-social-twitter]…" at bounding box center [384, 235] width 389 height 324
type textarea "console.log("init vimeo players...");"
